Goal: Check status: Check status

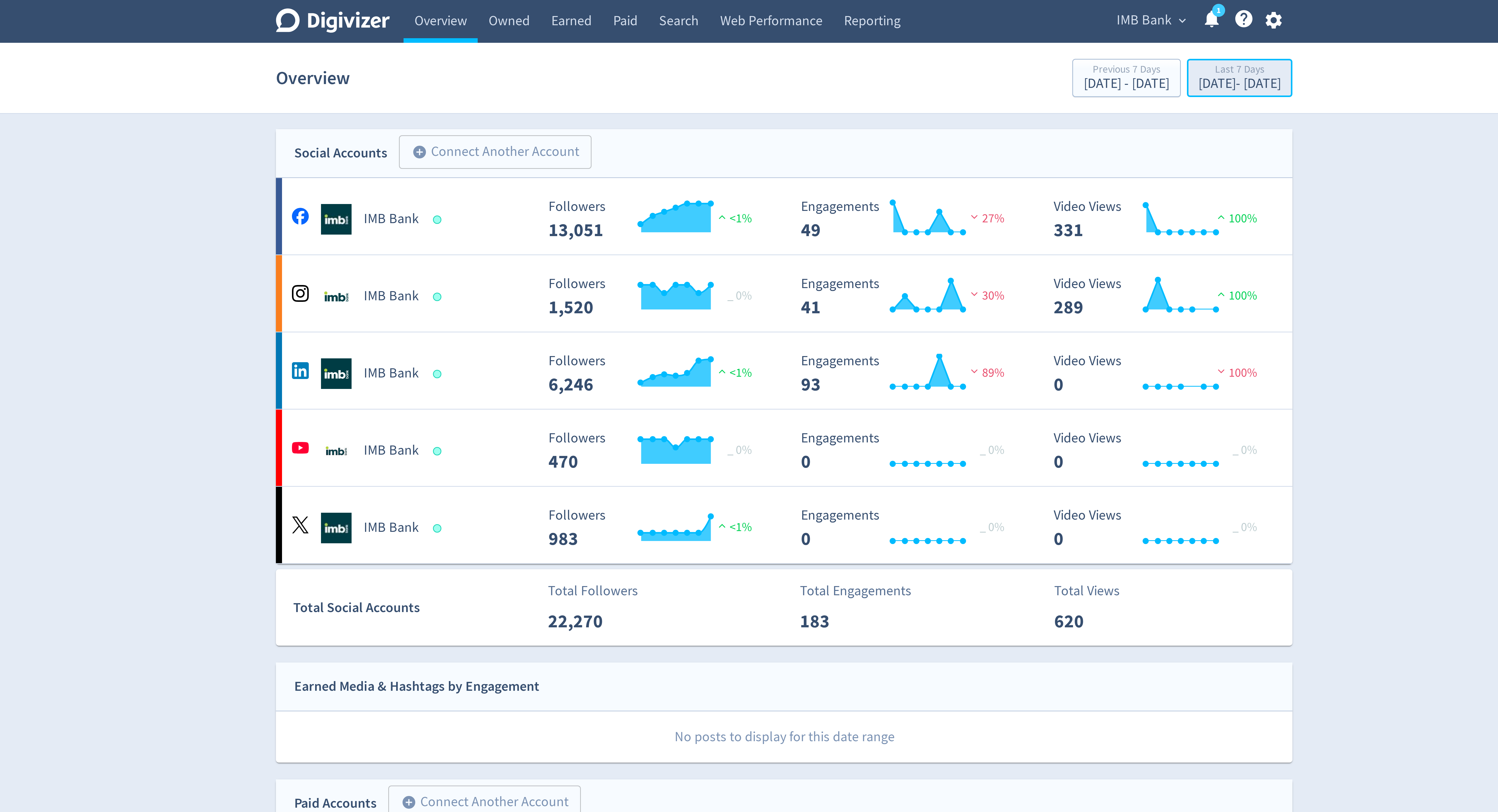
click at [887, 27] on div "[DATE] - [DATE]" at bounding box center [900, 28] width 27 height 5
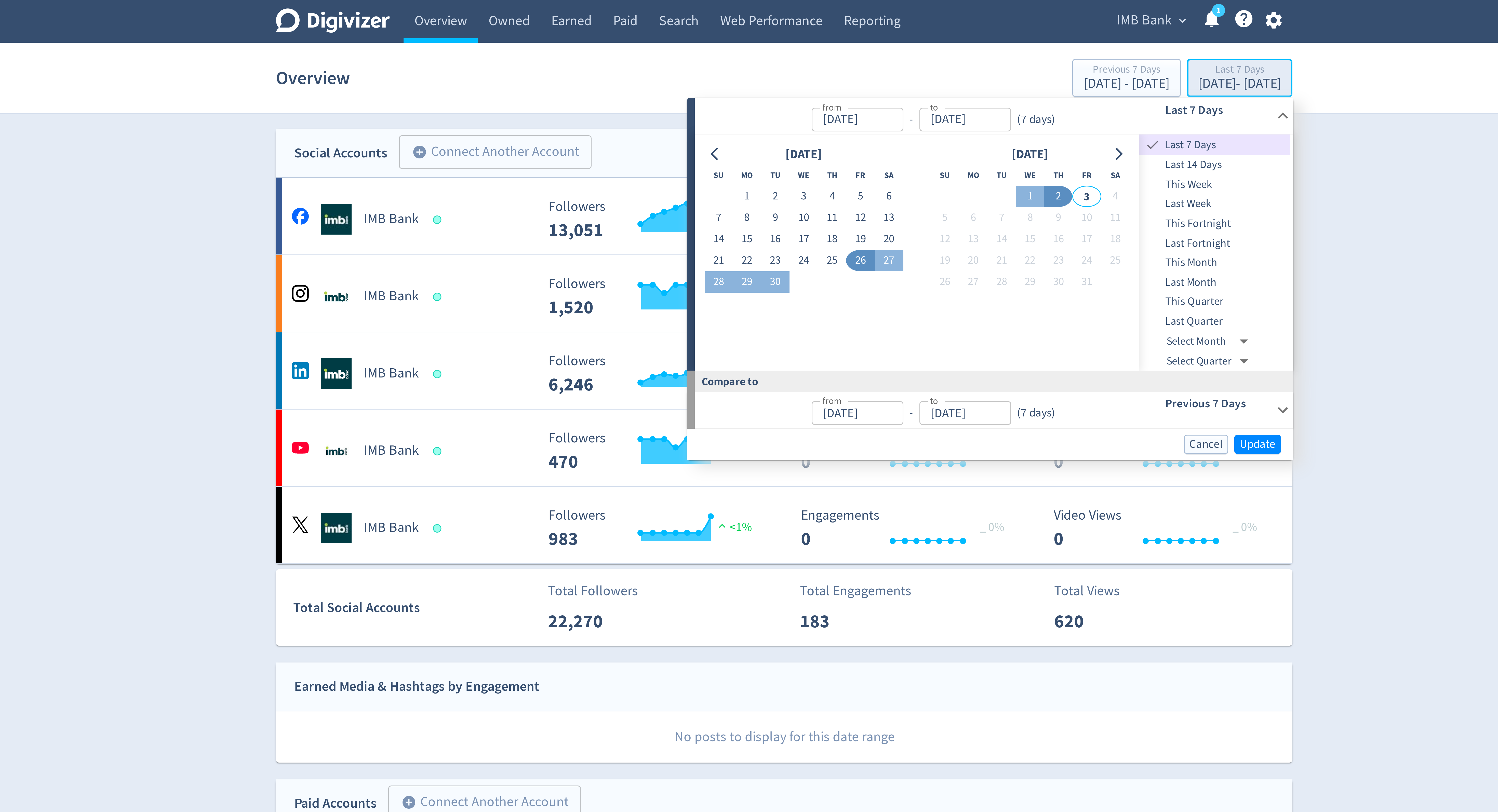
type input "[DATE]"
click at [727, 50] on icon "Go to previous month" at bounding box center [726, 51] width 4 height 4
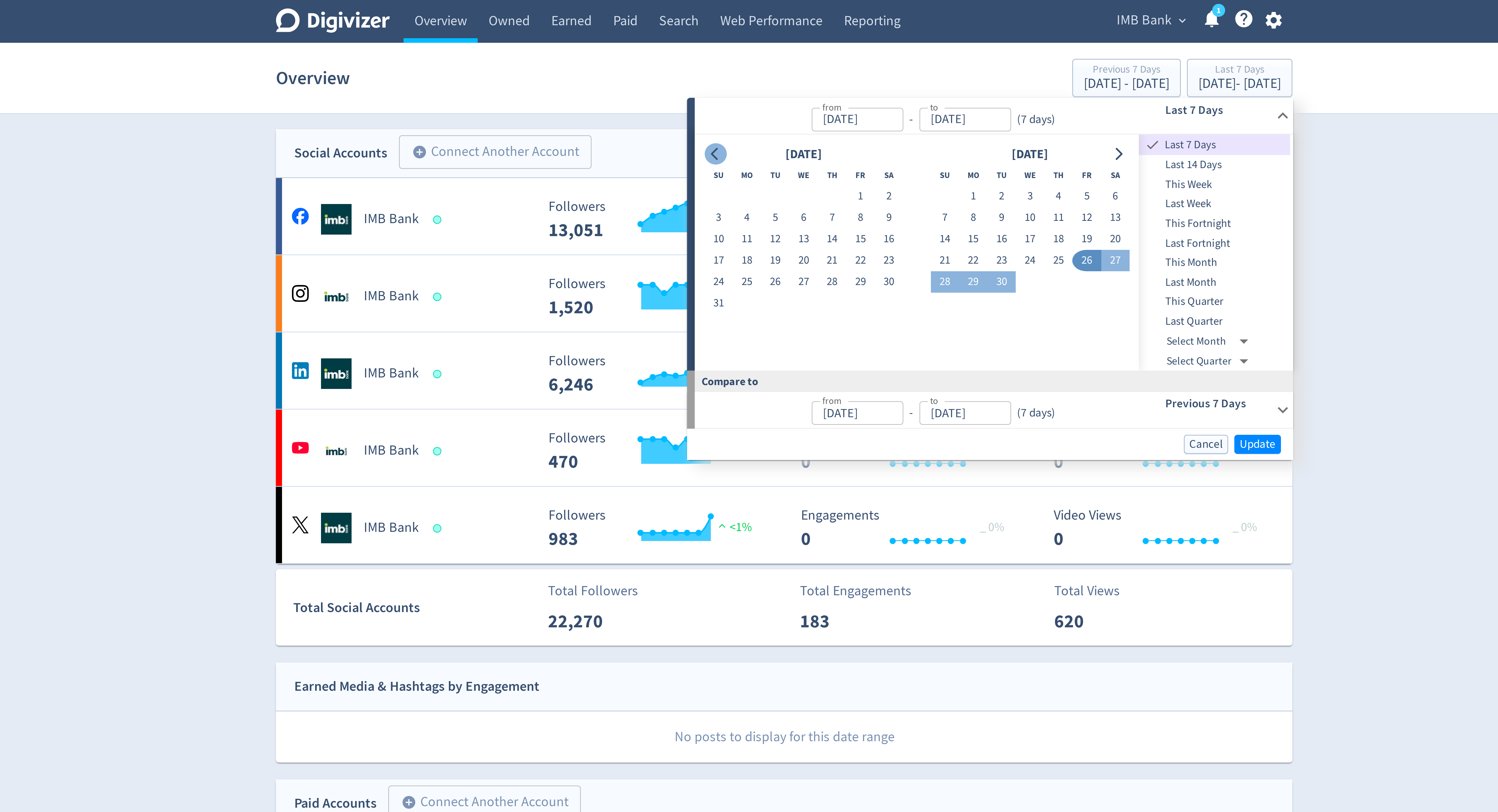
click at [727, 50] on icon "Go to previous month" at bounding box center [726, 51] width 4 height 4
click at [743, 65] on button "1" at bounding box center [746, 65] width 9 height 7
type input "[DATE]"
drag, startPoint x: 860, startPoint y: 51, endPoint x: 854, endPoint y: 55, distance: 7.2
click at [860, 51] on icon "Go to next month" at bounding box center [860, 51] width 4 height 4
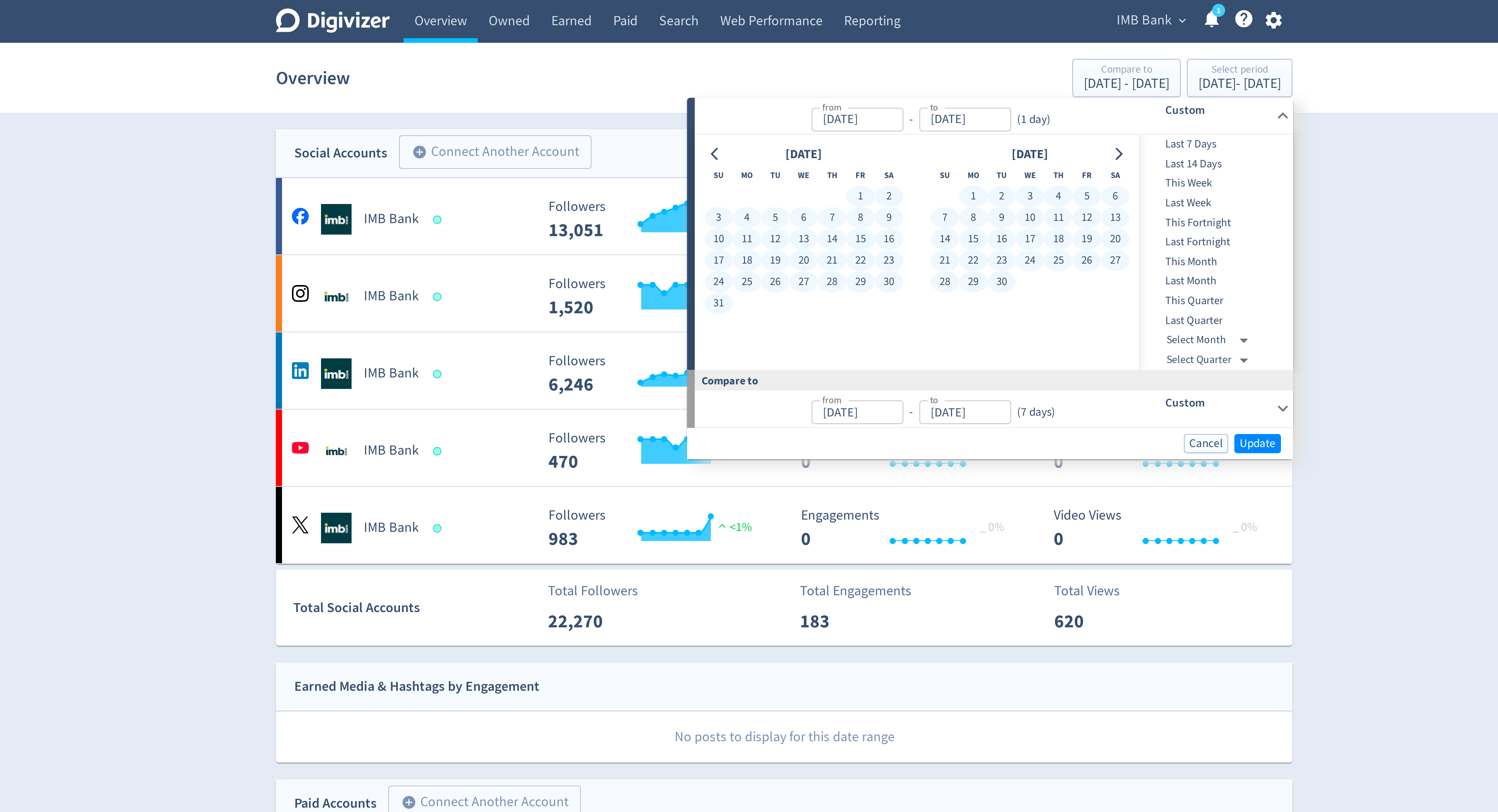
click at [823, 92] on button "30" at bounding box center [822, 94] width 9 height 7
type input "[DATE]"
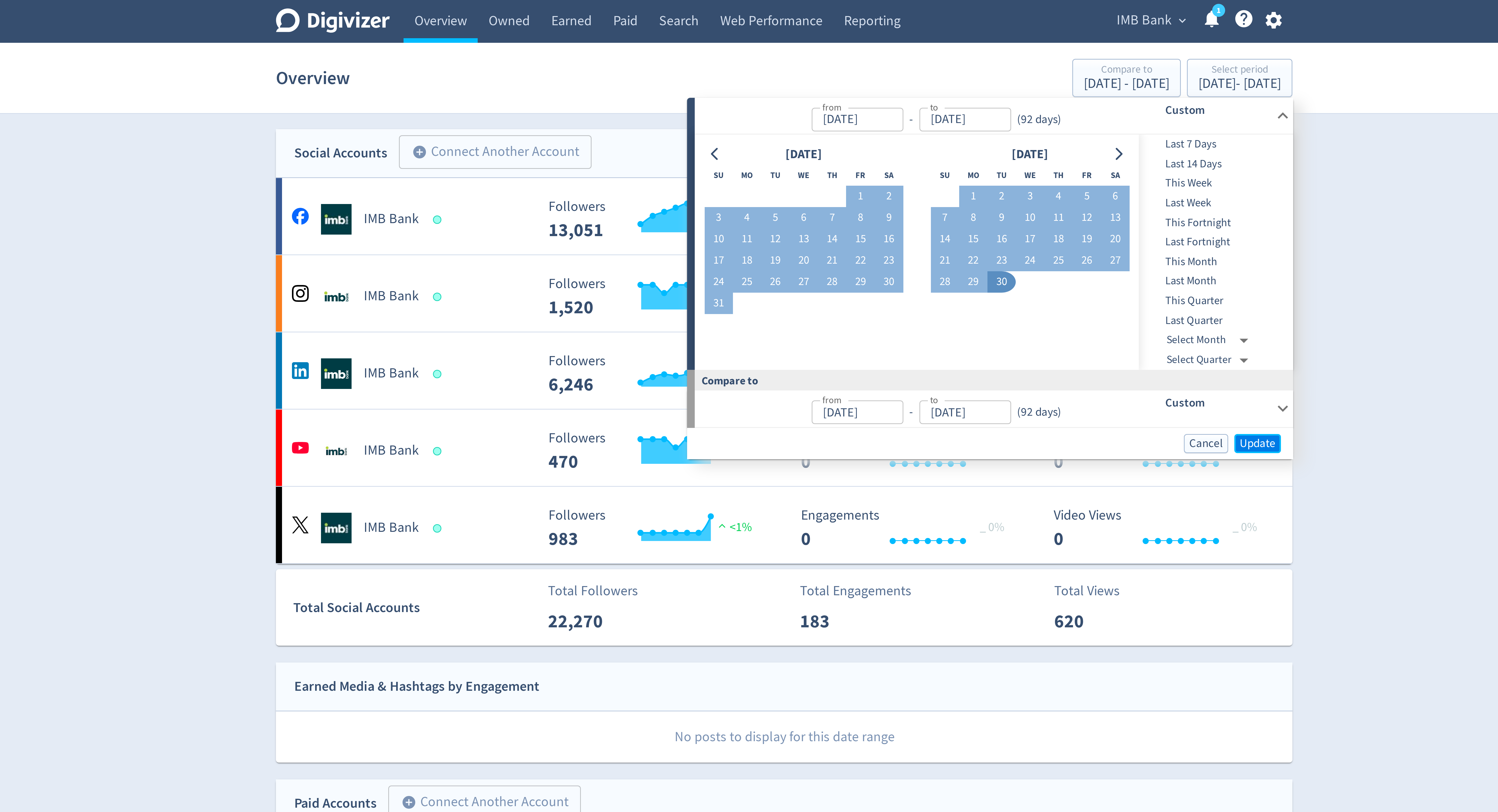
click at [905, 146] on span "Update" at bounding box center [907, 148] width 12 height 4
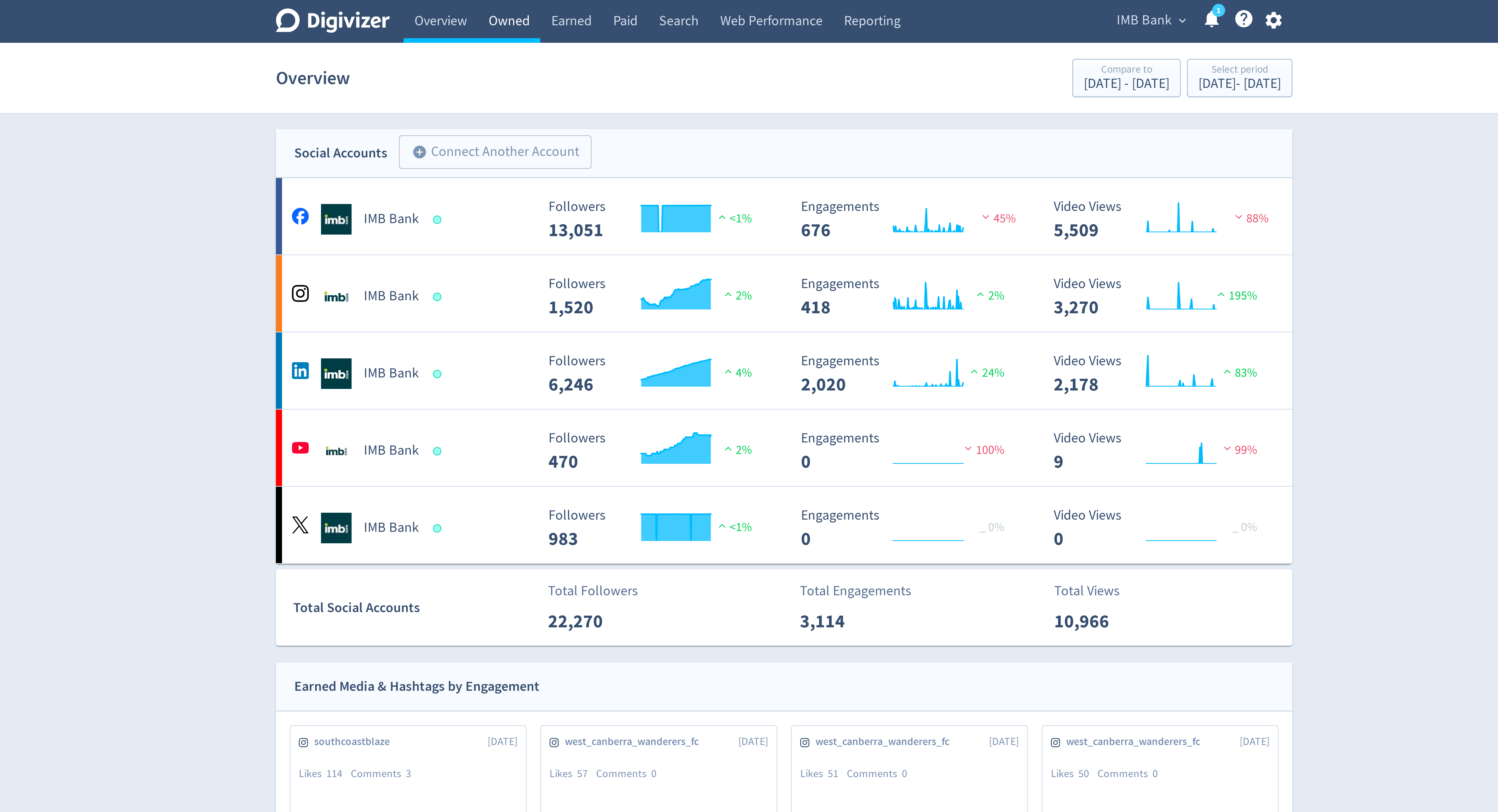
click at [654, 8] on link "Owned" at bounding box center [657, 7] width 21 height 15
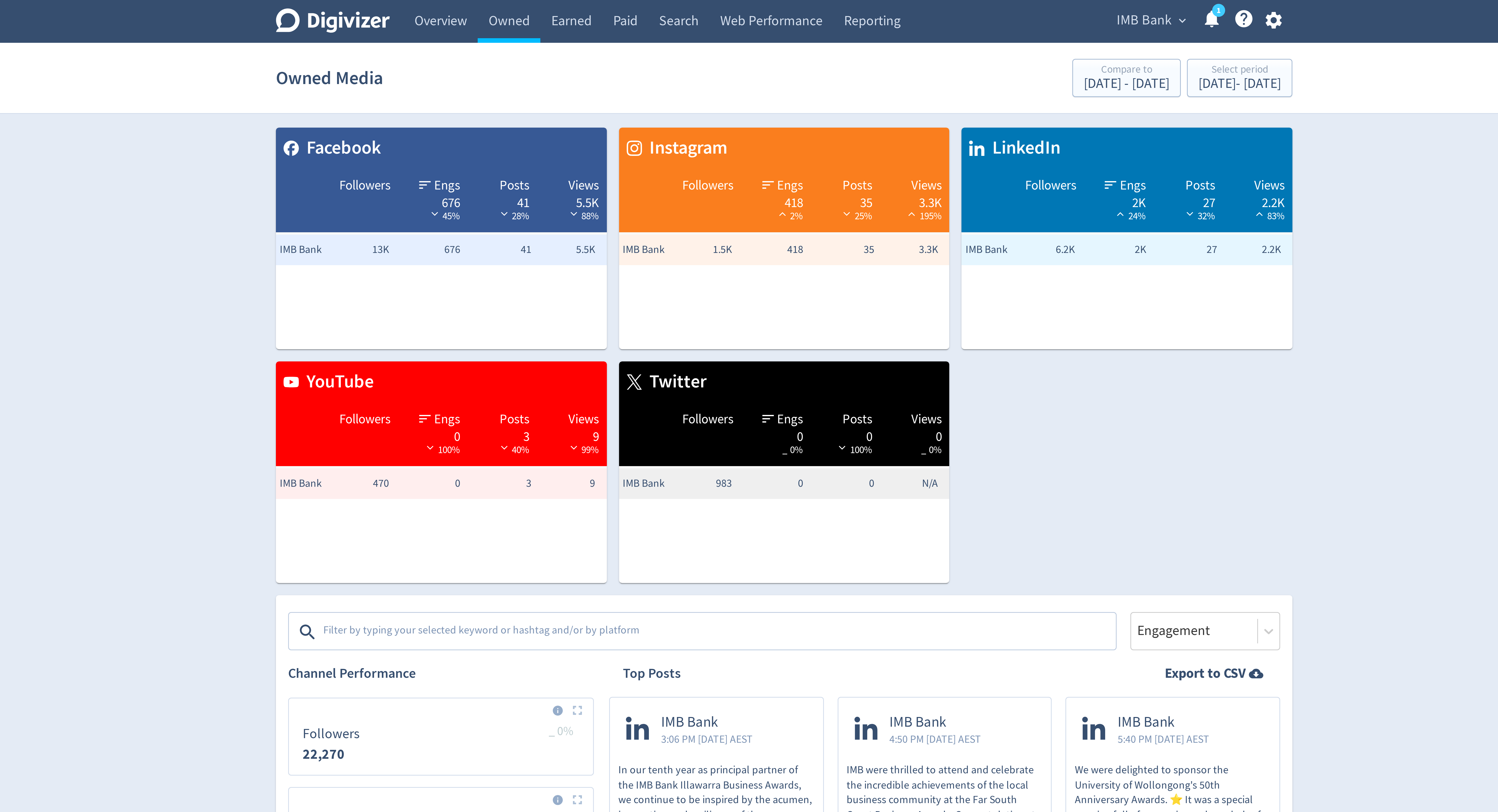
click at [726, 212] on textarea at bounding box center [727, 211] width 264 height 10
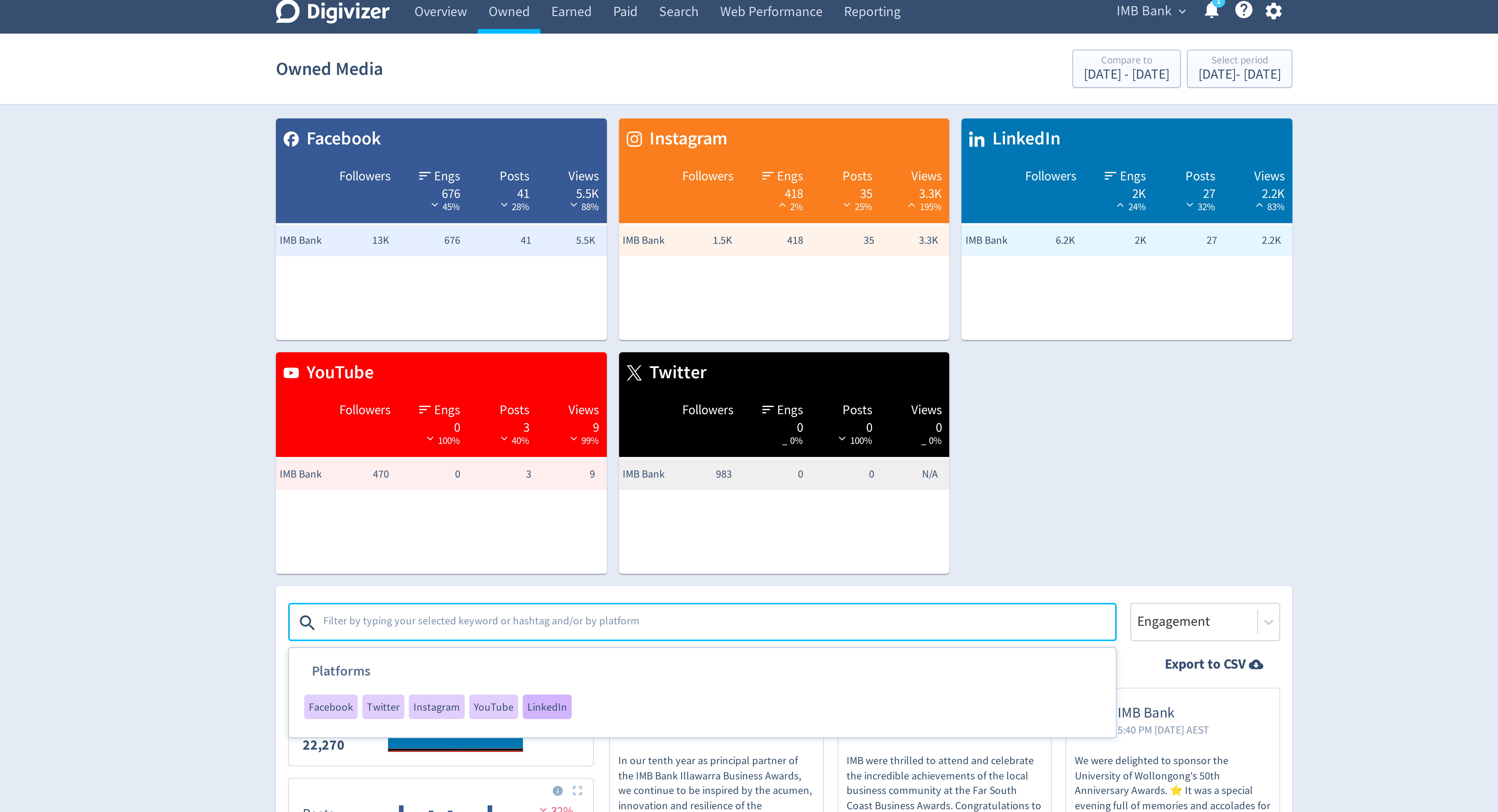
click at [672, 238] on span "LinkedIn" at bounding box center [670, 238] width 13 height 3
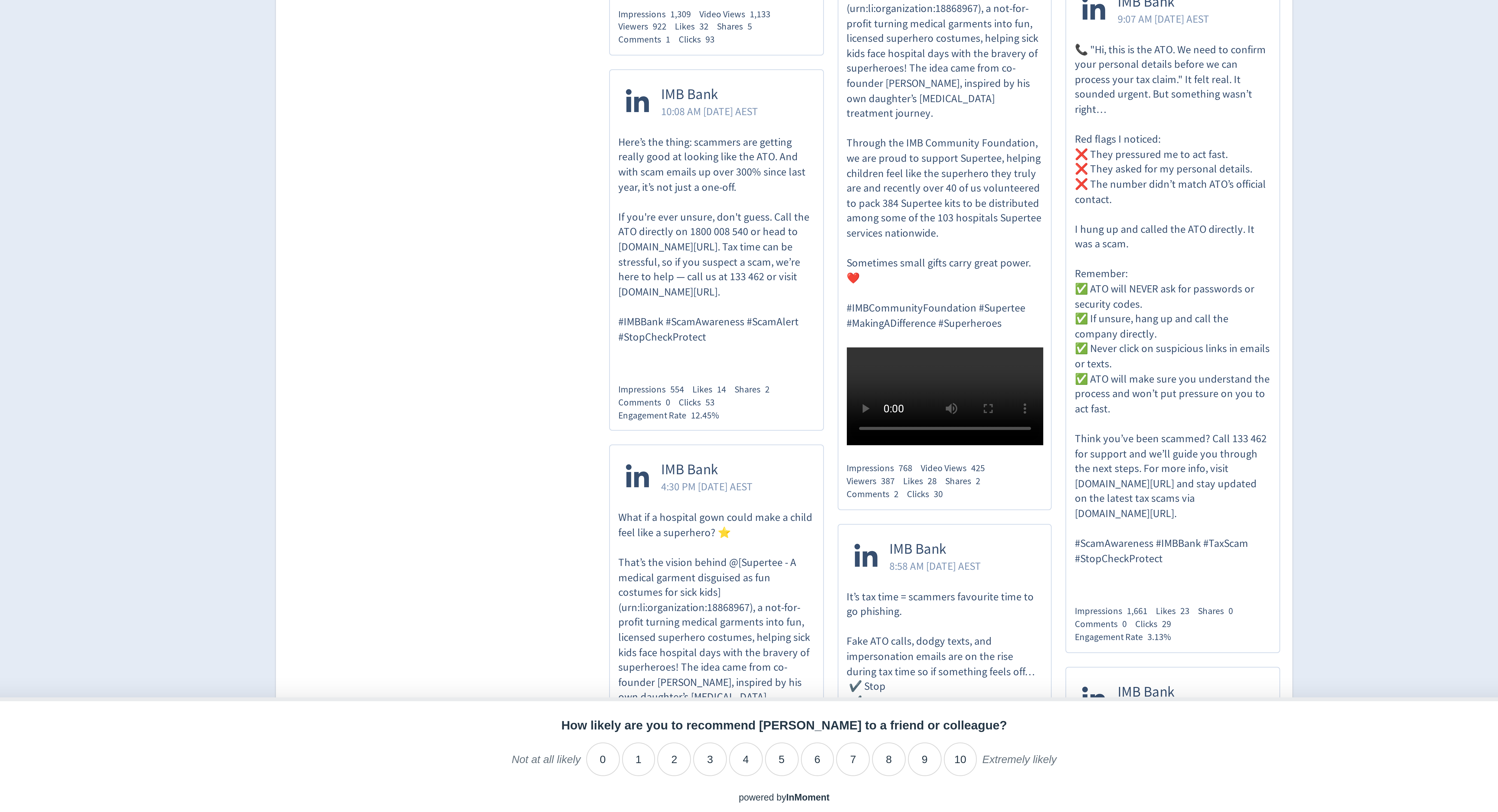
scroll to position [46, 0]
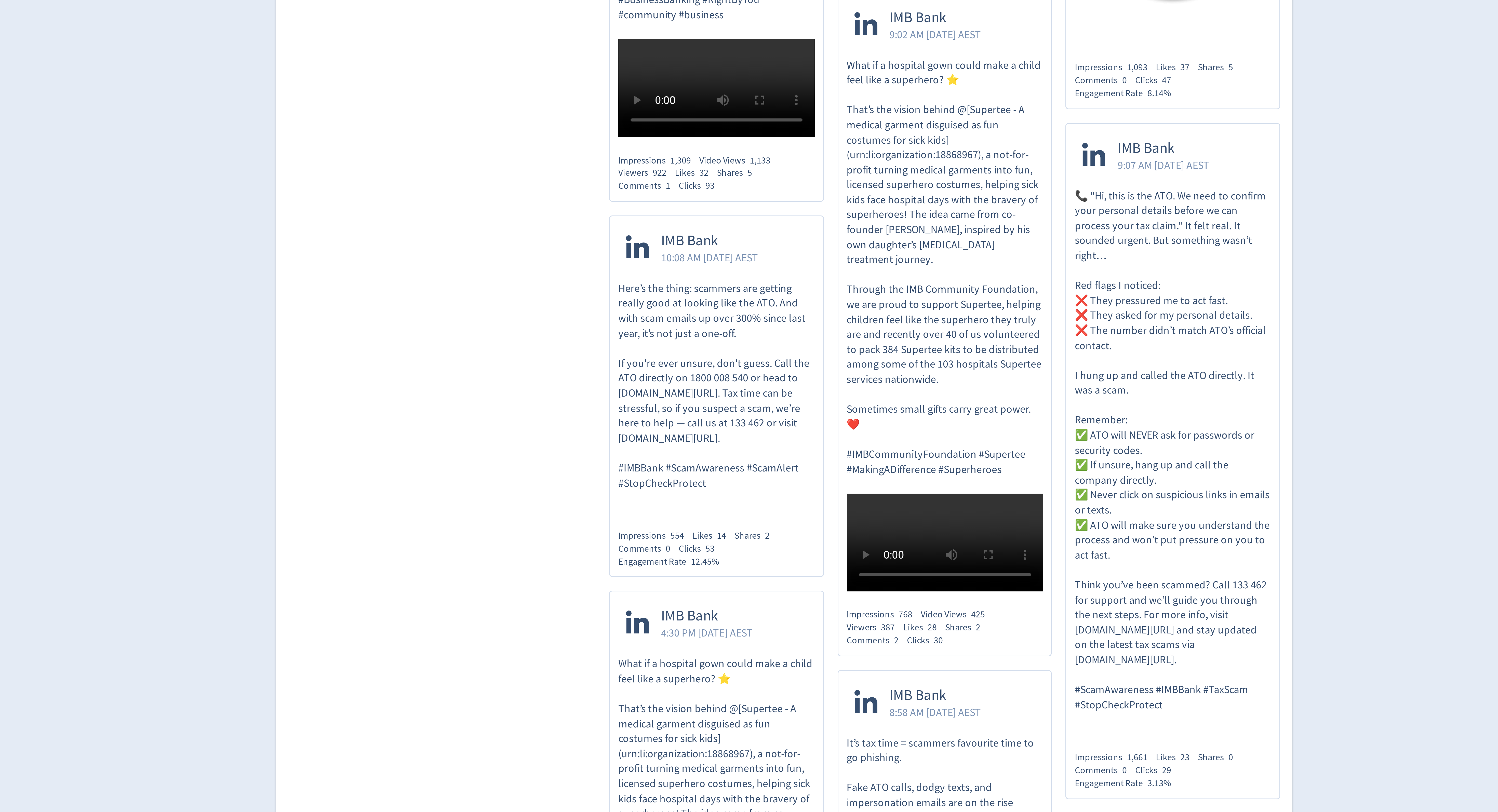
click at [879, 583] on p "📞 "Hi, this is the ATO. We need to confirm your personal details before we can …" at bounding box center [878, 643] width 66 height 175
